Goal: Transaction & Acquisition: Purchase product/service

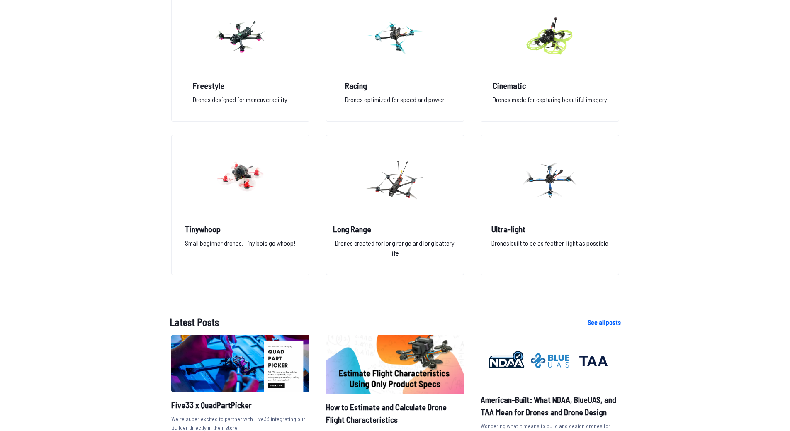
scroll to position [664, 0]
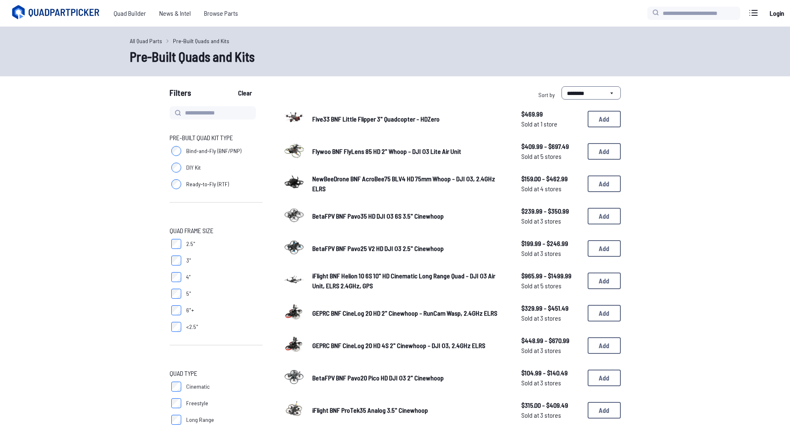
click at [191, 160] on label "DIY Kit" at bounding box center [216, 167] width 93 height 17
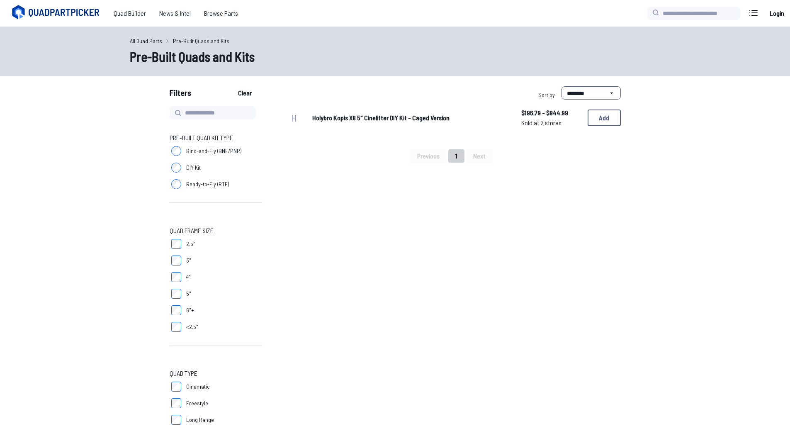
click at [199, 176] on label "Ready-to-Fly (RTF)" at bounding box center [216, 184] width 93 height 17
click at [189, 153] on span "Bind-and-Fly (BNF/PNP)" at bounding box center [213, 151] width 55 height 8
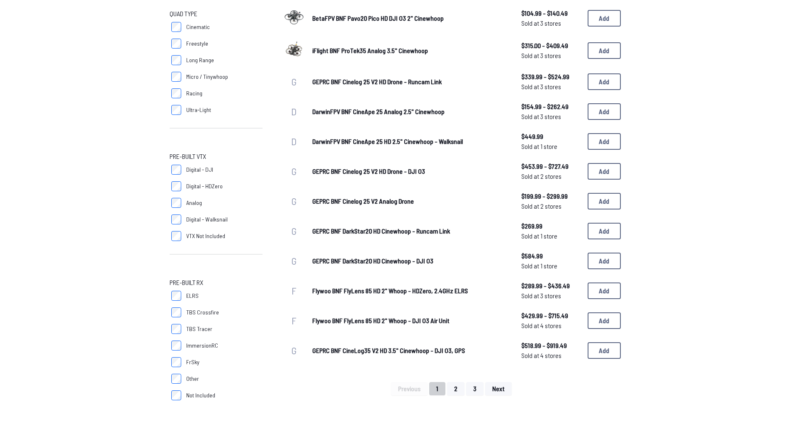
scroll to position [373, 0]
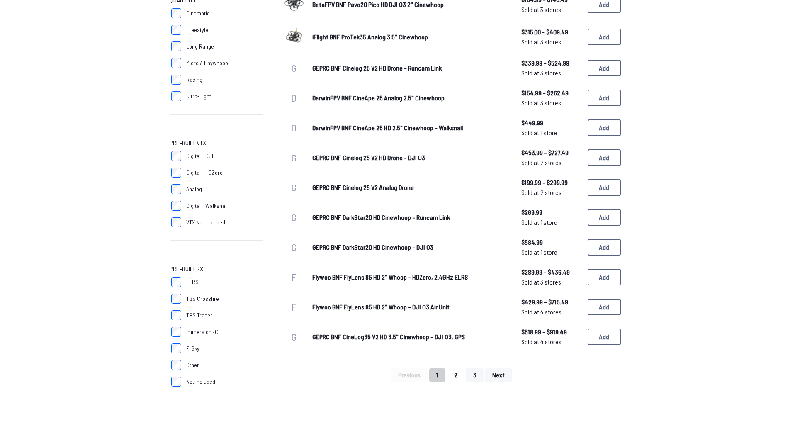
click at [457, 379] on button "2" at bounding box center [455, 374] width 17 height 13
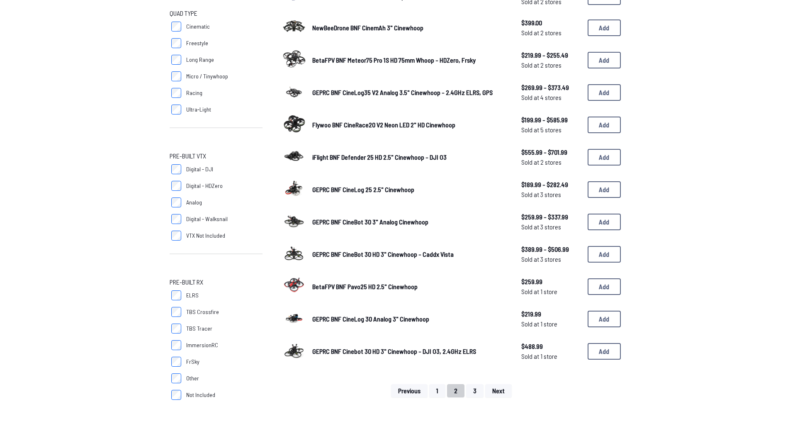
scroll to position [373, 0]
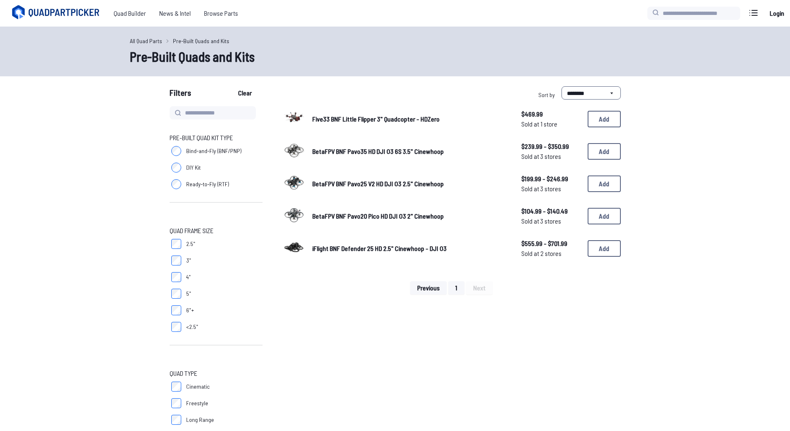
click at [182, 383] on label "Cinematic" at bounding box center [216, 386] width 93 height 17
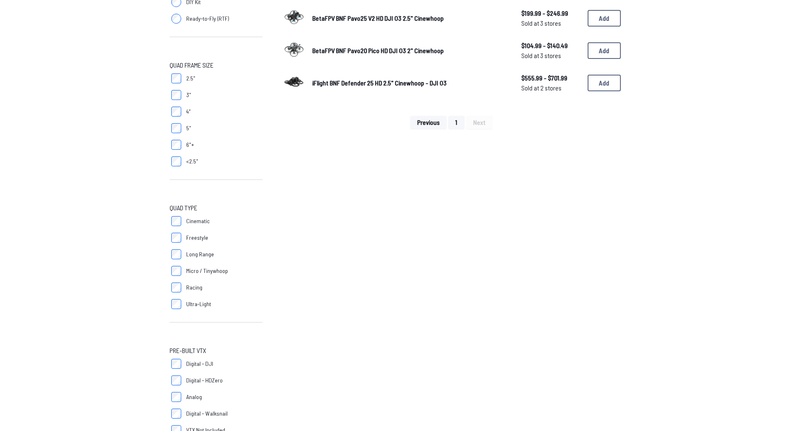
scroll to position [166, 0]
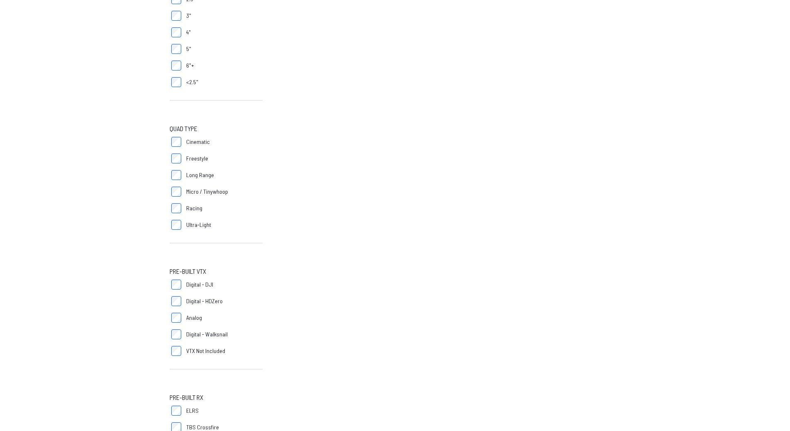
scroll to position [249, 0]
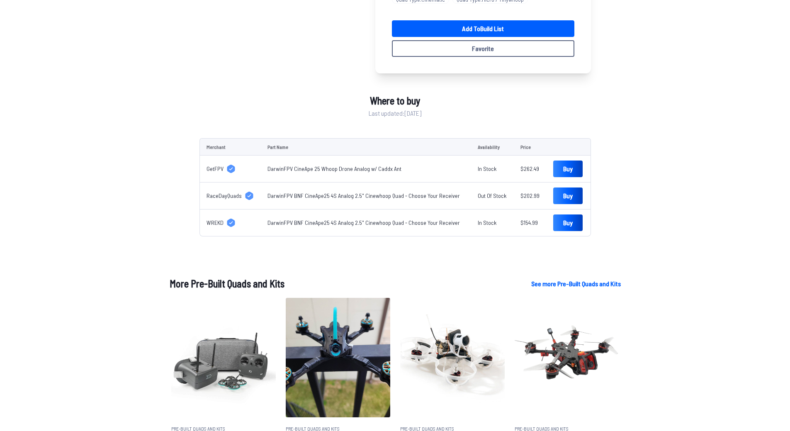
scroll to position [290, 0]
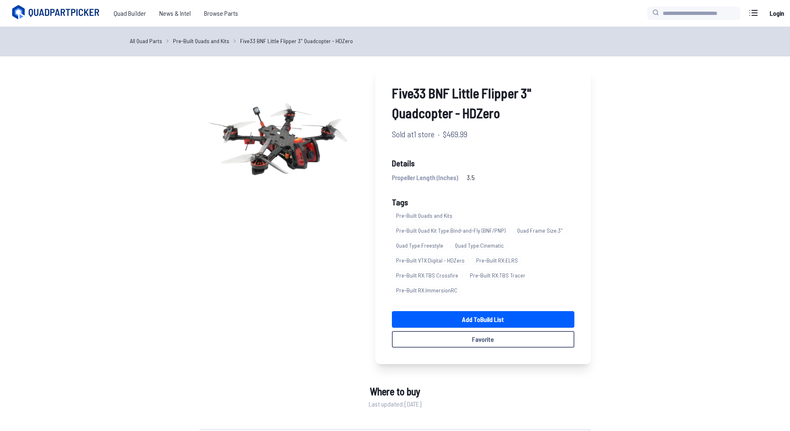
click at [224, 43] on link "Pre-Built Quads and Kits" at bounding box center [201, 40] width 56 height 9
click at [217, 39] on link "Pre-Built Quads and Kits" at bounding box center [201, 40] width 56 height 9
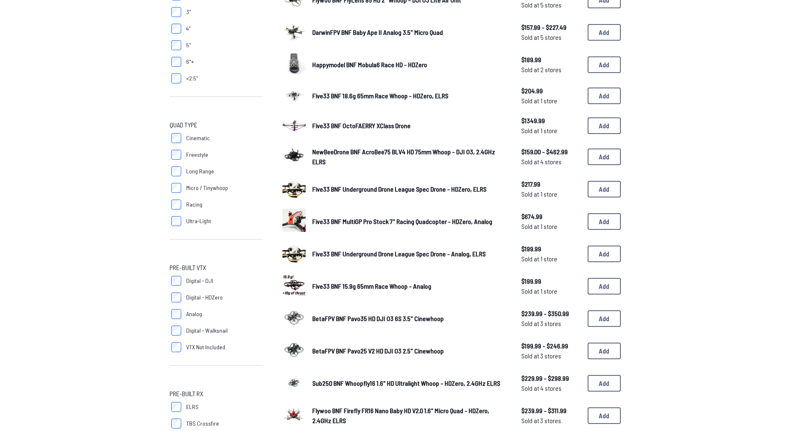
scroll to position [249, 0]
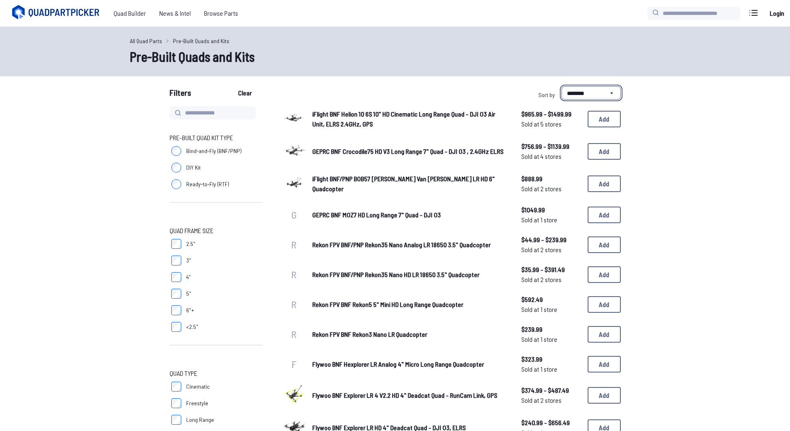
click at [595, 87] on select "**********" at bounding box center [591, 92] width 59 height 13
select select "*********"
click at [562, 86] on select "**********" at bounding box center [591, 92] width 59 height 13
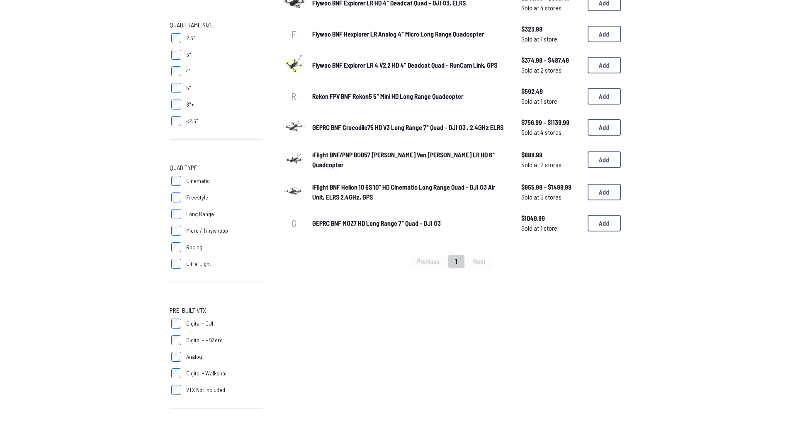
scroll to position [207, 0]
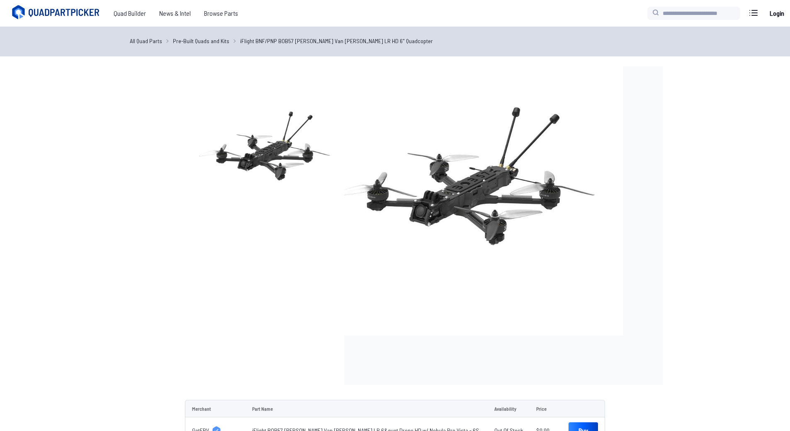
click at [269, 165] on img at bounding box center [264, 145] width 159 height 159
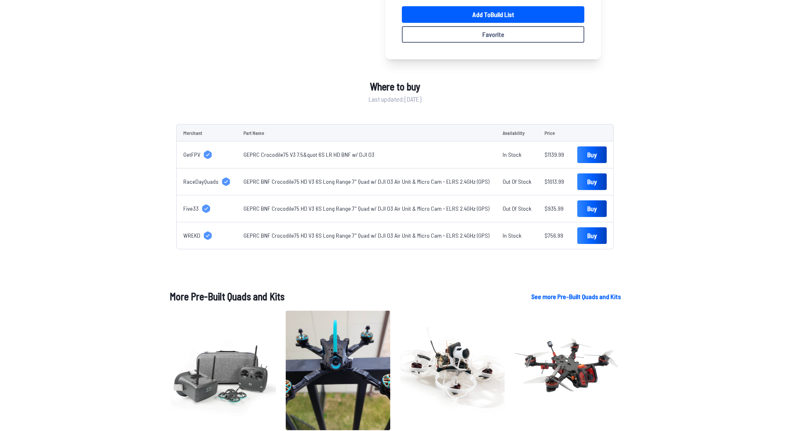
scroll to position [290, 0]
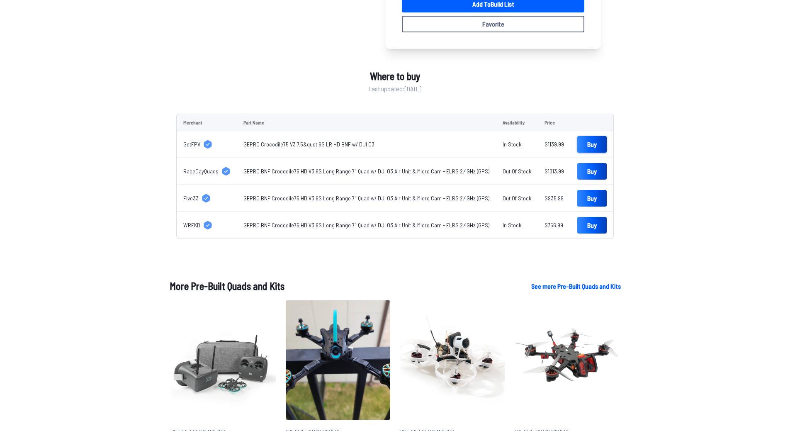
click at [578, 147] on link "Buy" at bounding box center [591, 144] width 29 height 17
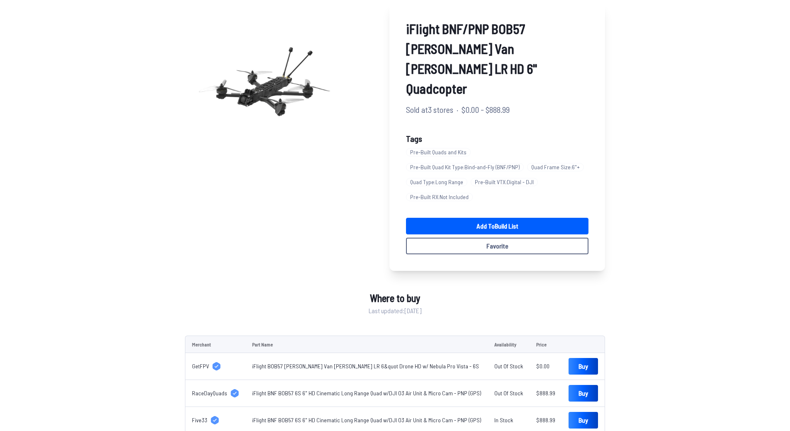
scroll to position [83, 0]
